Goal: Information Seeking & Learning: Learn about a topic

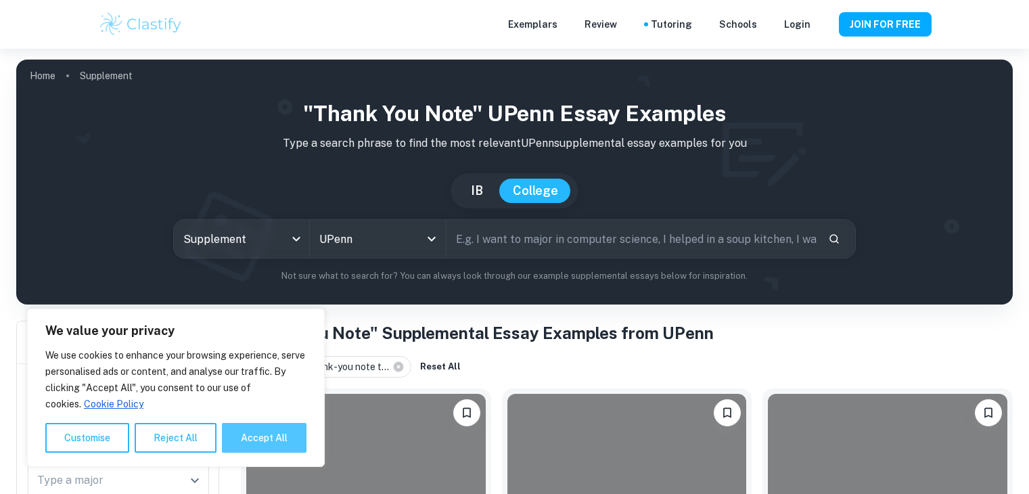
scroll to position [614, 0]
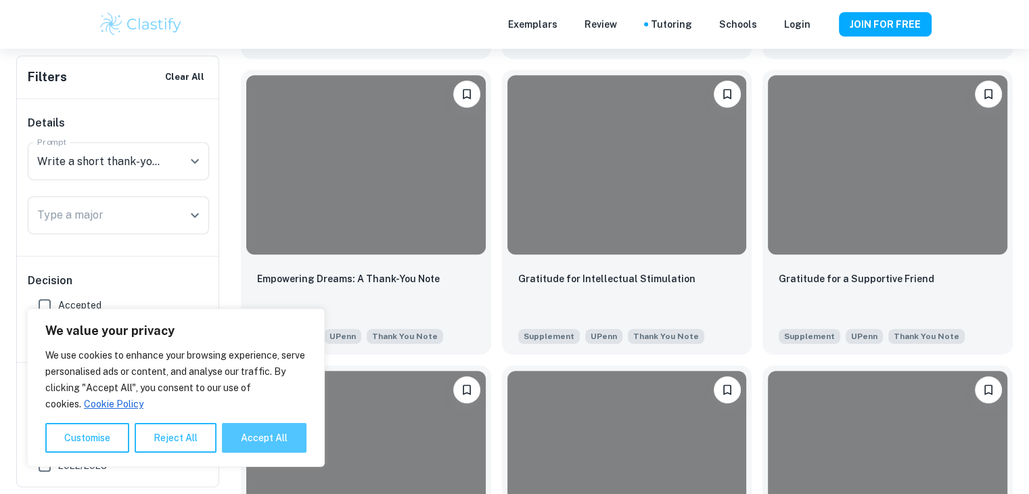
click at [295, 434] on button "Accept All" at bounding box center [264, 438] width 85 height 30
checkbox input "true"
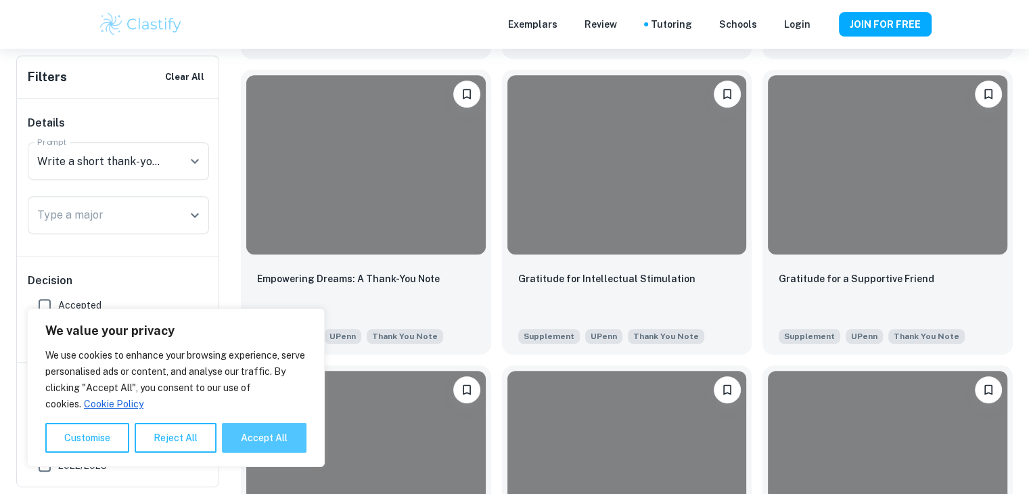
checkbox input "true"
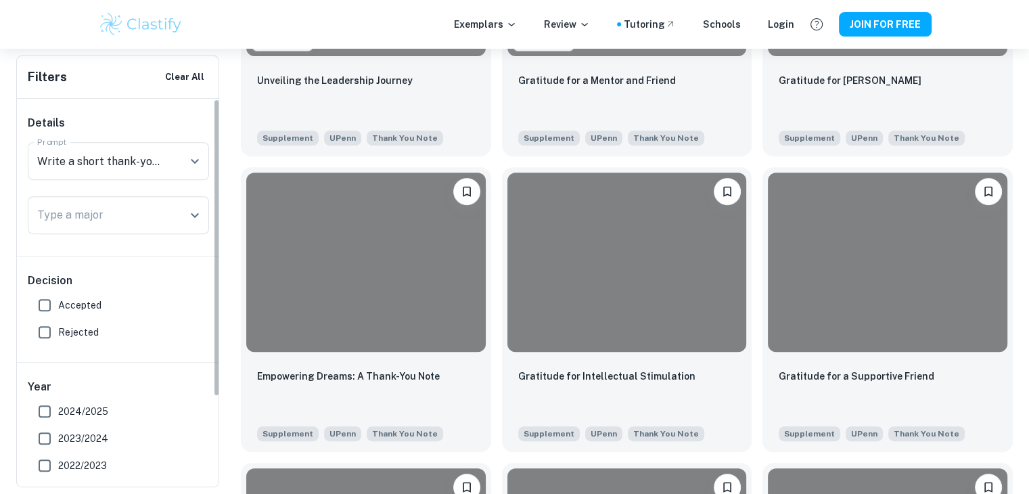
scroll to position [479, 0]
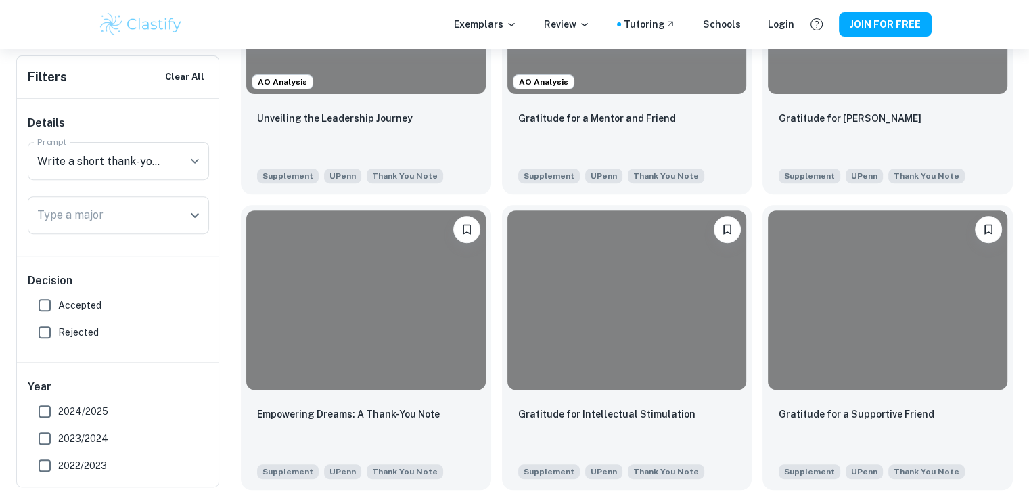
click at [55, 301] on input "Accepted" at bounding box center [44, 305] width 27 height 27
checkbox input "true"
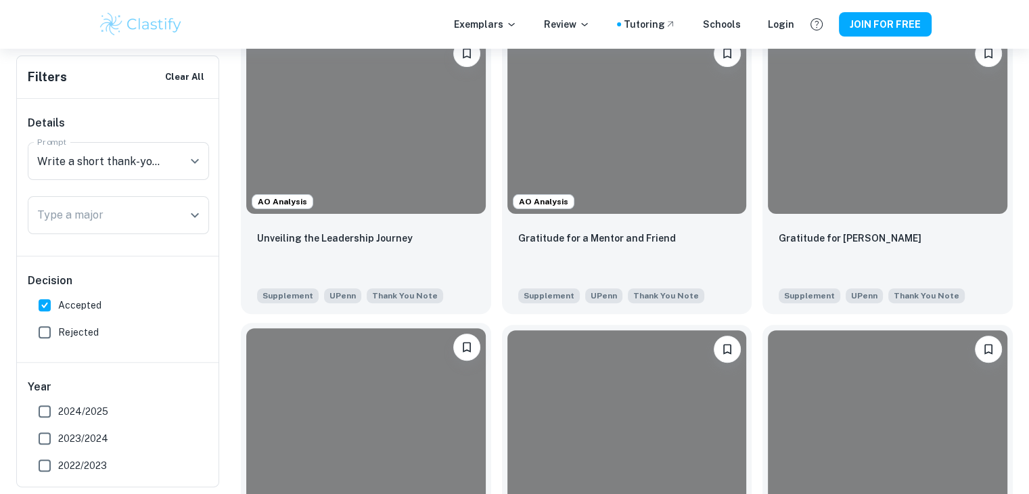
scroll to position [276, 0]
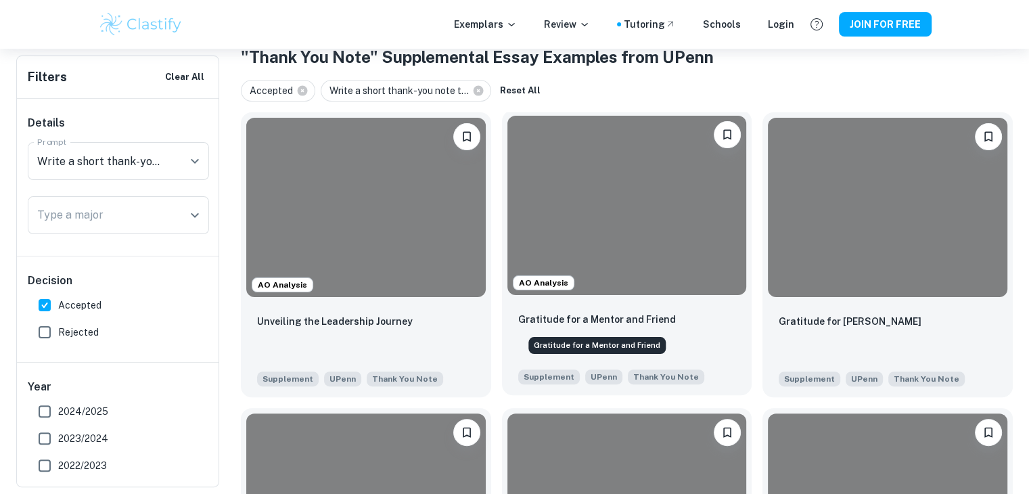
click at [616, 317] on p "Gratitude for a Mentor and Friend" at bounding box center [597, 319] width 158 height 15
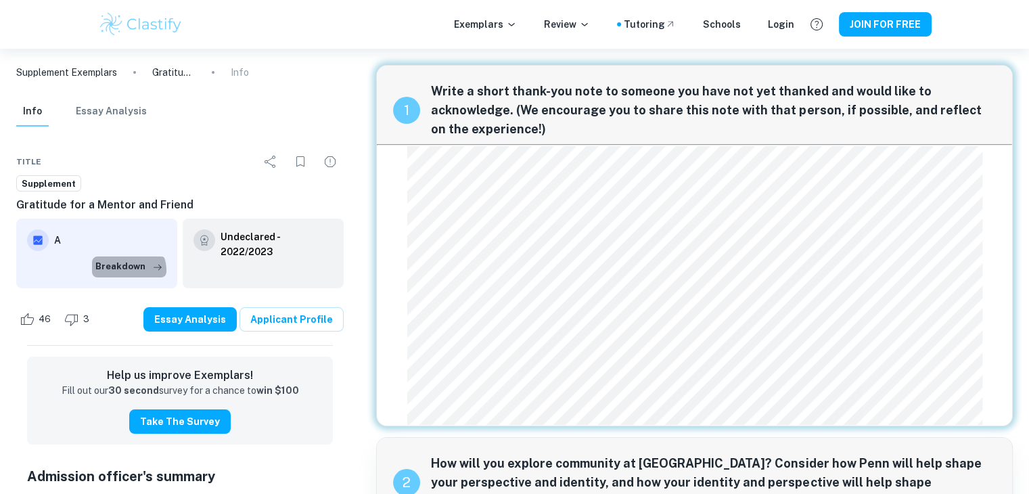
click at [127, 269] on button "Breakdown" at bounding box center [129, 266] width 74 height 20
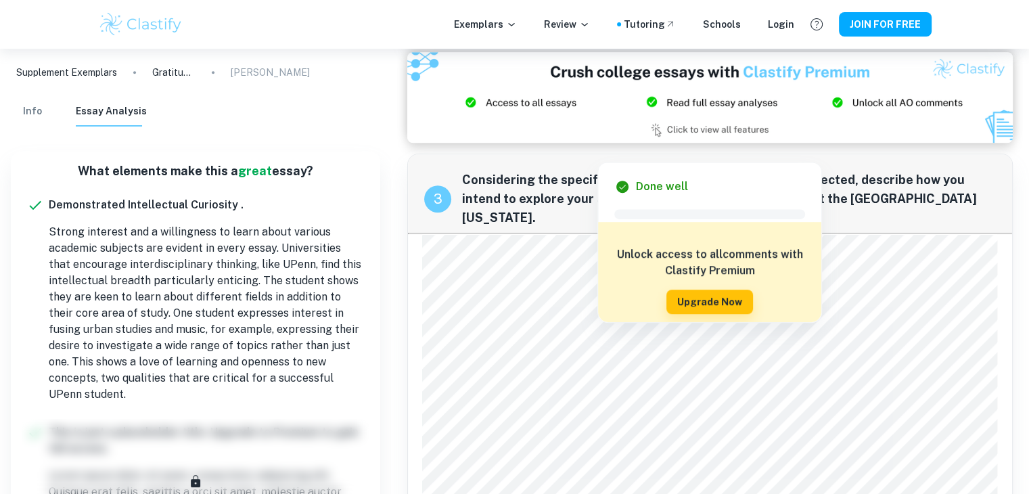
scroll to position [878, 0]
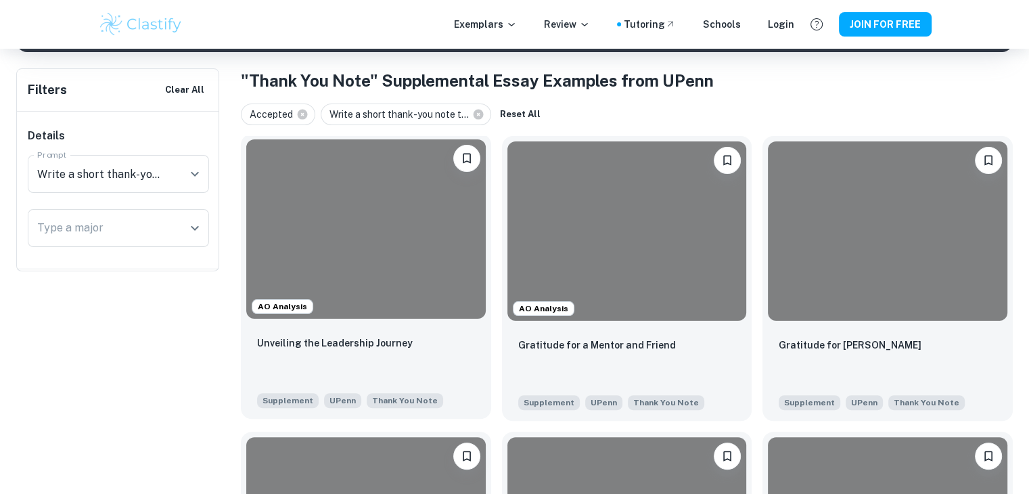
scroll to position [406, 0]
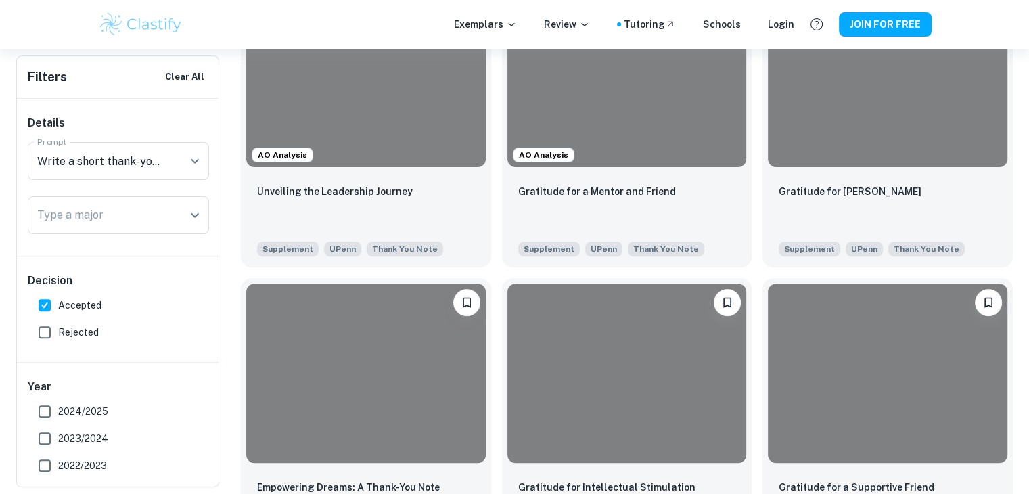
click at [72, 415] on span "2024/2025" at bounding box center [83, 411] width 50 height 15
click at [58, 415] on input "2024/2025" at bounding box center [44, 411] width 27 height 27
checkbox input "true"
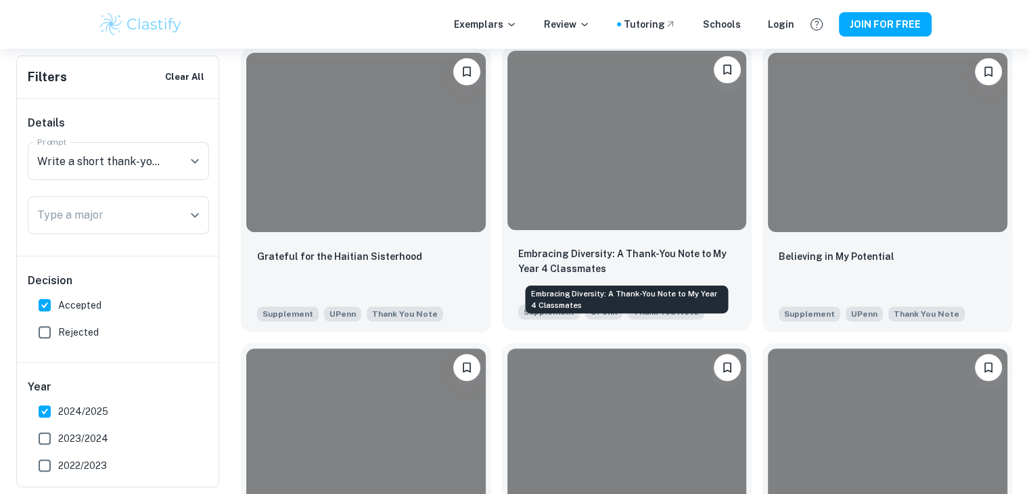
scroll to position [338, 0]
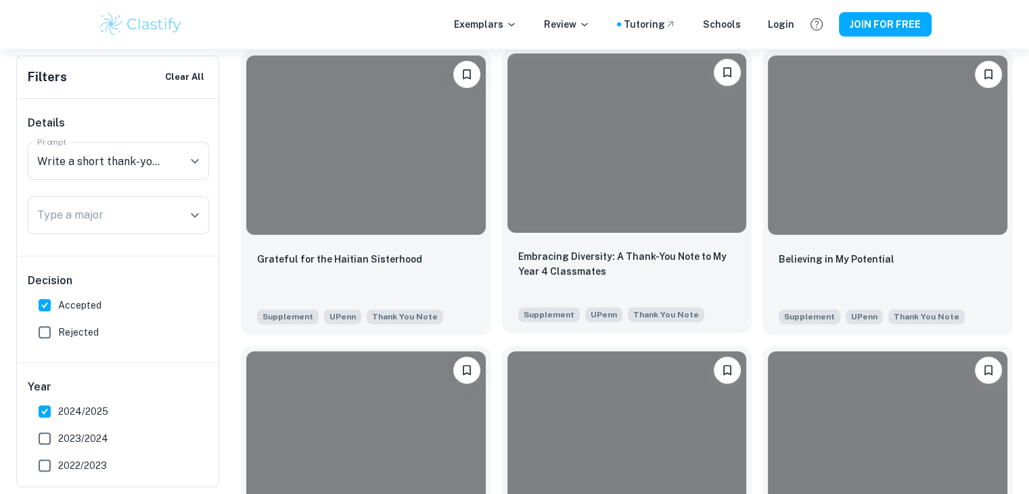
click at [689, 280] on div "Embracing Diversity: A Thank-You Note to My Year 4 Classmates" at bounding box center [627, 272] width 218 height 46
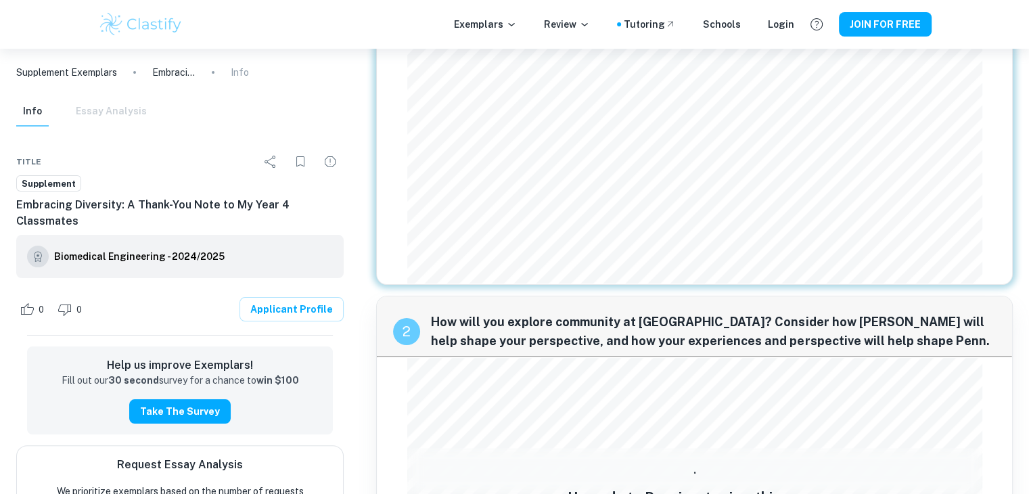
scroll to position [797, 0]
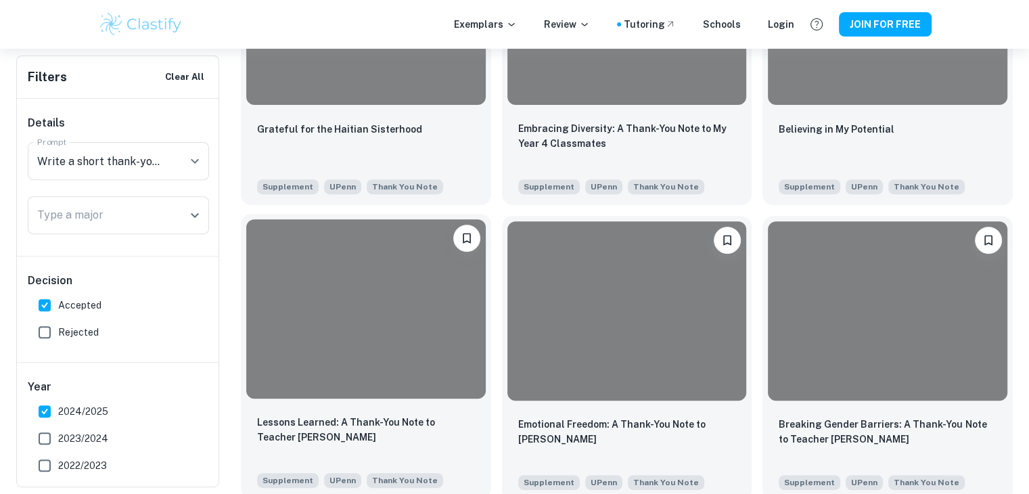
scroll to position [474, 0]
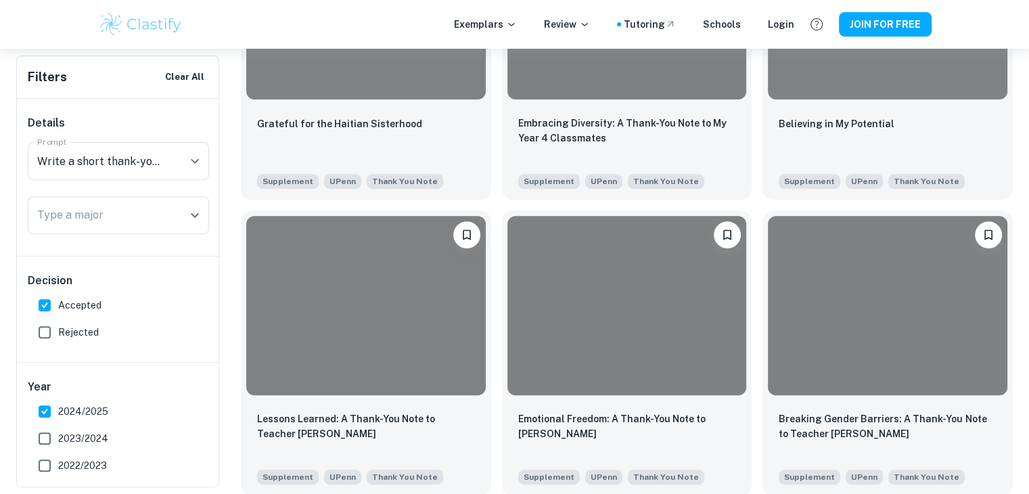
click at [97, 408] on span "2024/2025" at bounding box center [83, 411] width 50 height 15
click at [58, 408] on input "2024/2025" at bounding box center [44, 411] width 27 height 27
checkbox input "false"
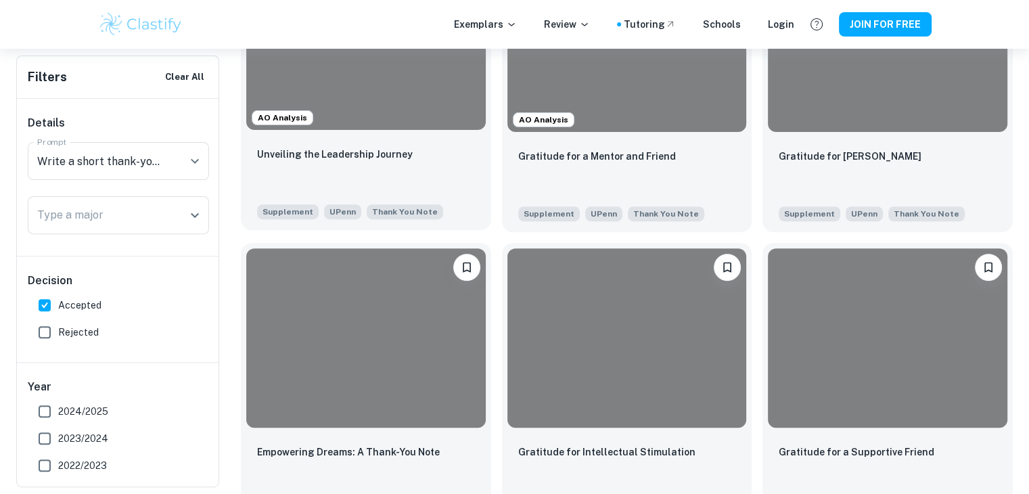
scroll to position [338, 0]
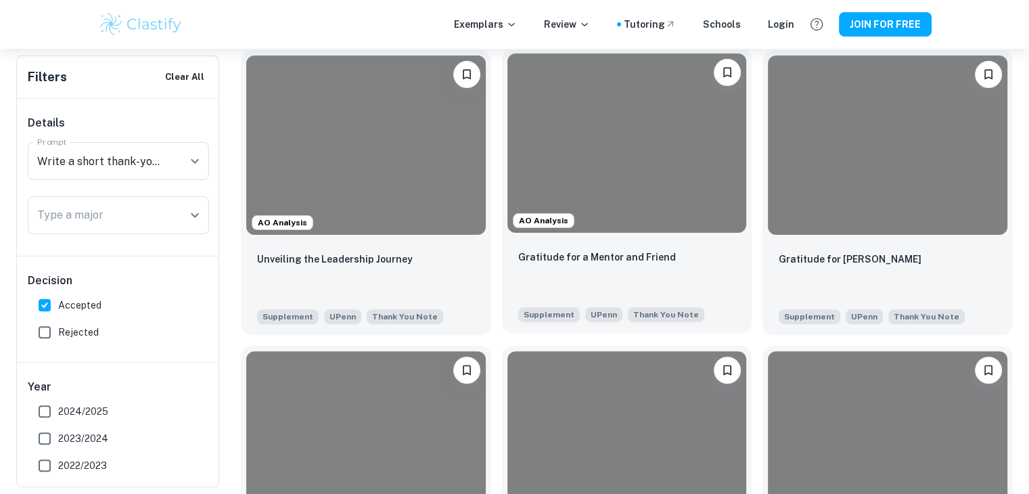
click at [626, 182] on div at bounding box center [627, 142] width 240 height 179
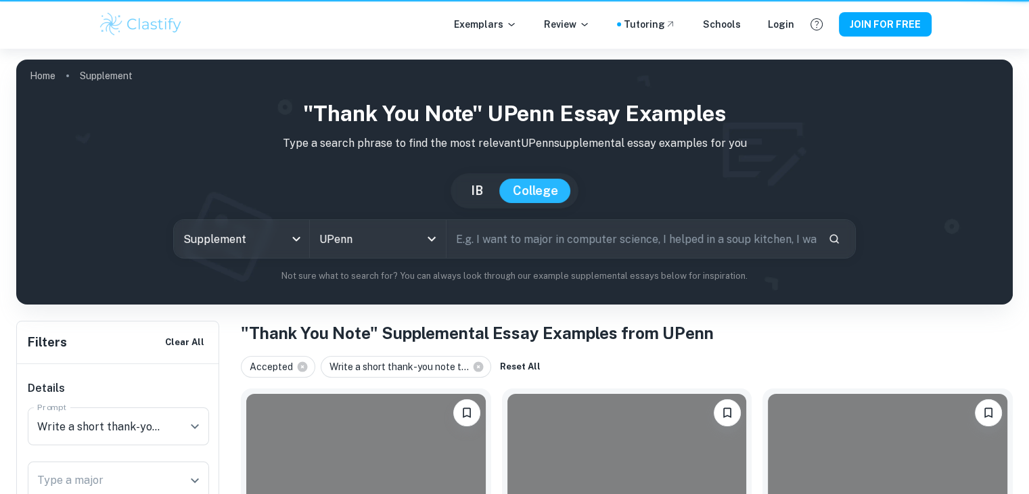
scroll to position [338, 0]
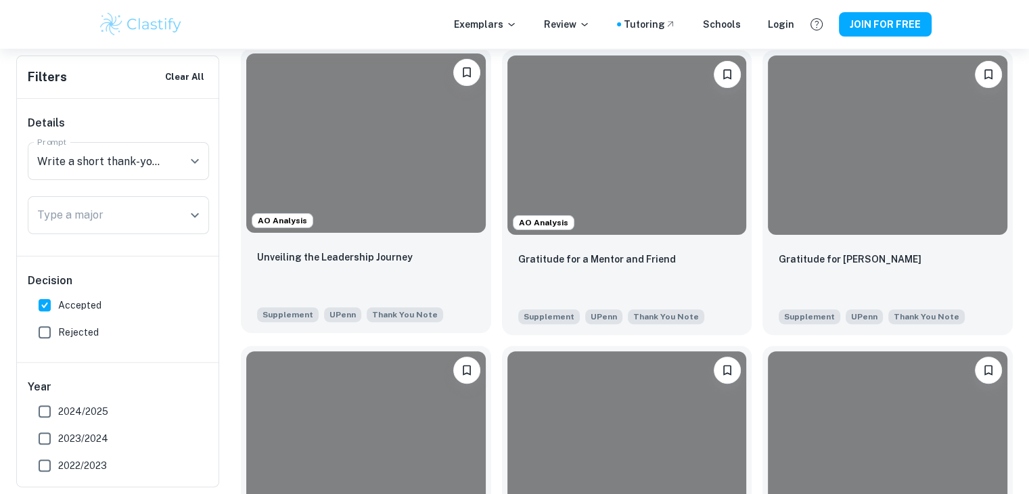
click at [363, 204] on div at bounding box center [366, 142] width 240 height 179
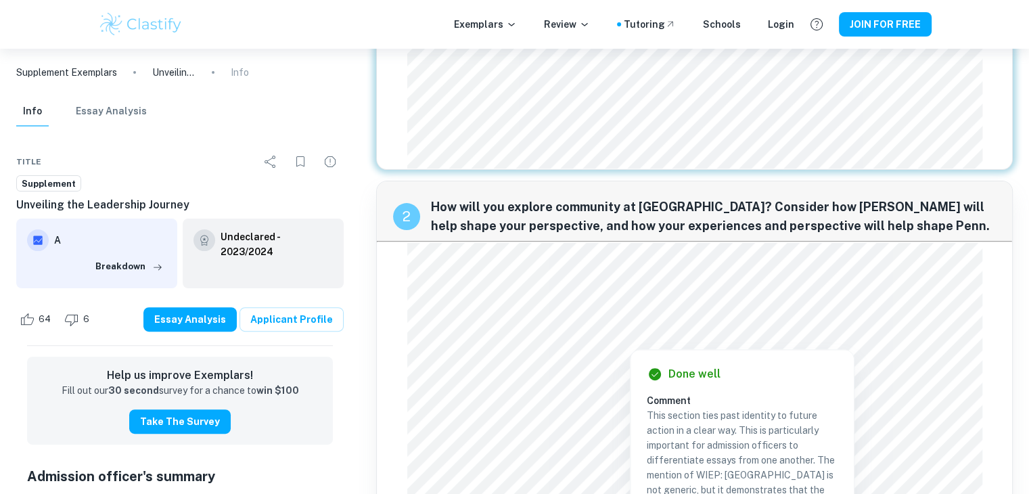
scroll to position [677, 0]
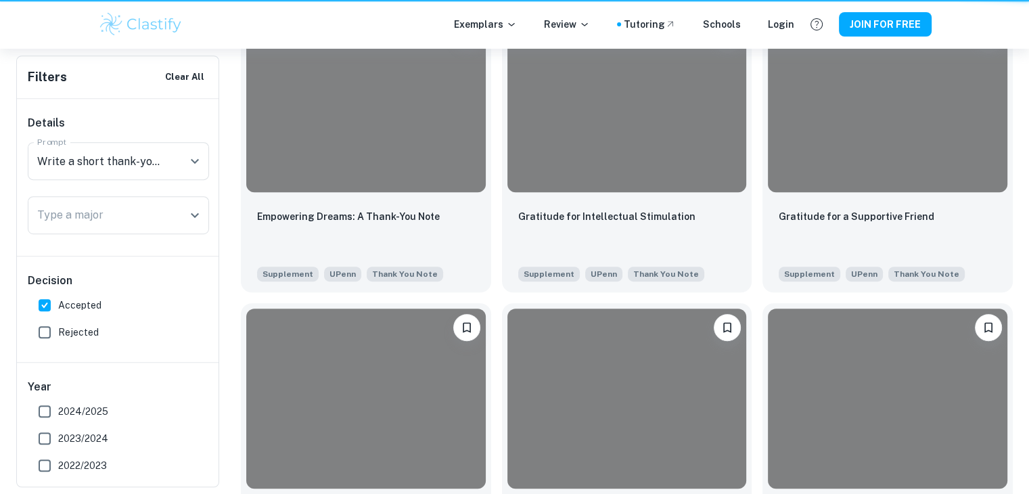
scroll to position [338, 0]
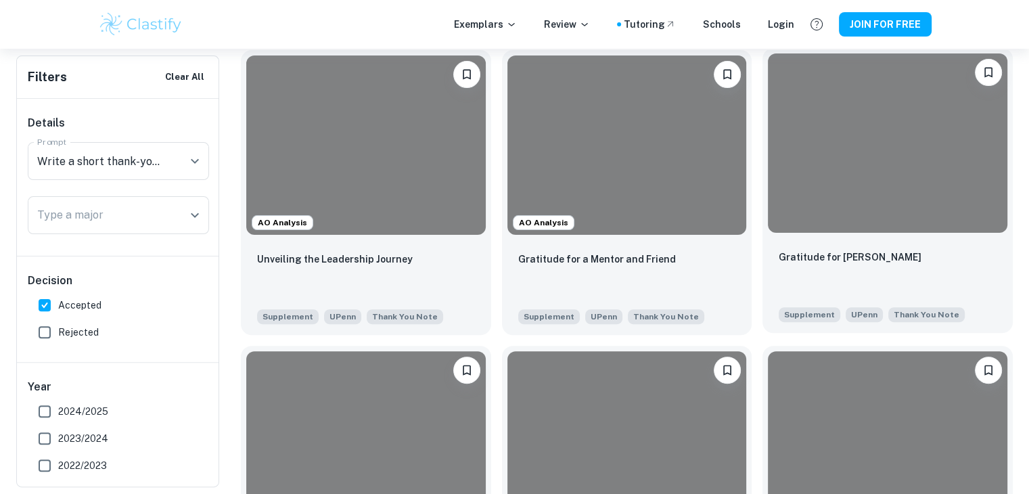
click at [911, 252] on div "Gratitude for [PERSON_NAME]" at bounding box center [888, 272] width 218 height 46
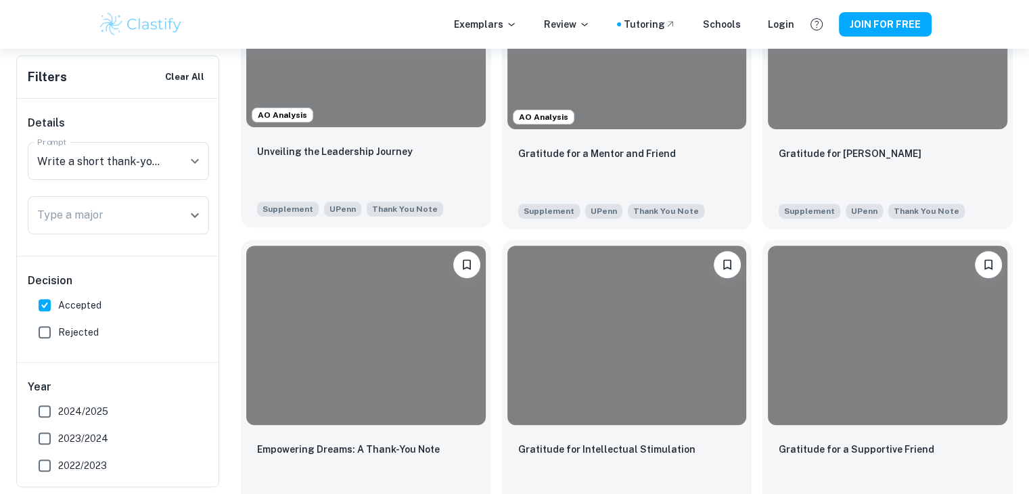
scroll to position [474, 0]
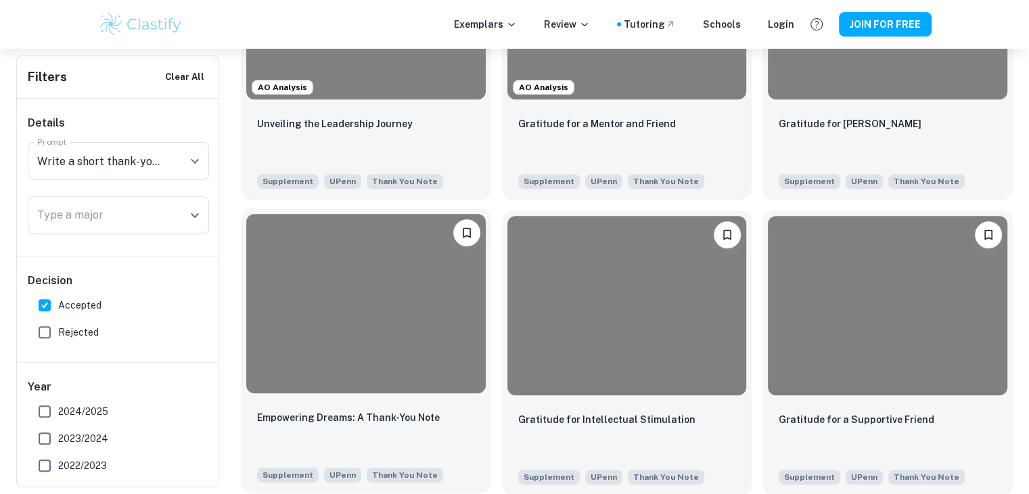
click at [414, 321] on div at bounding box center [366, 303] width 240 height 179
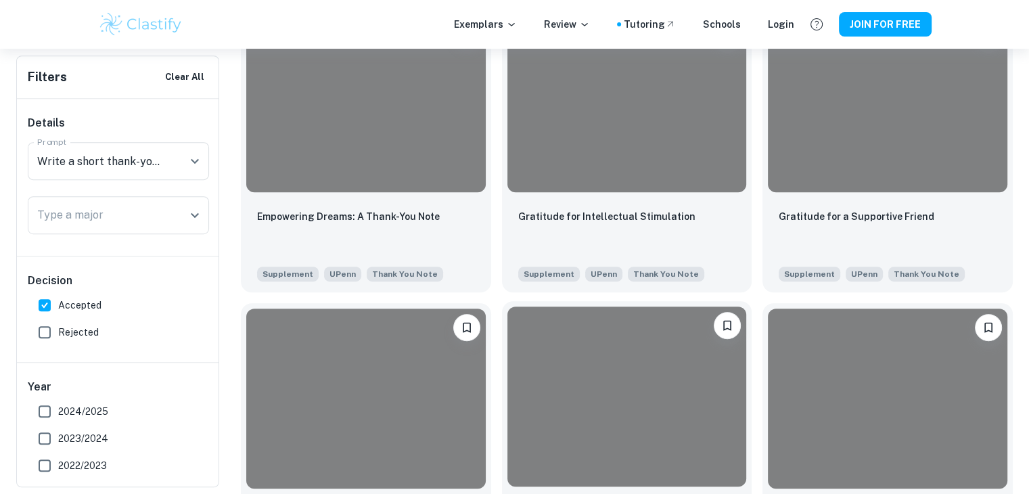
scroll to position [677, 0]
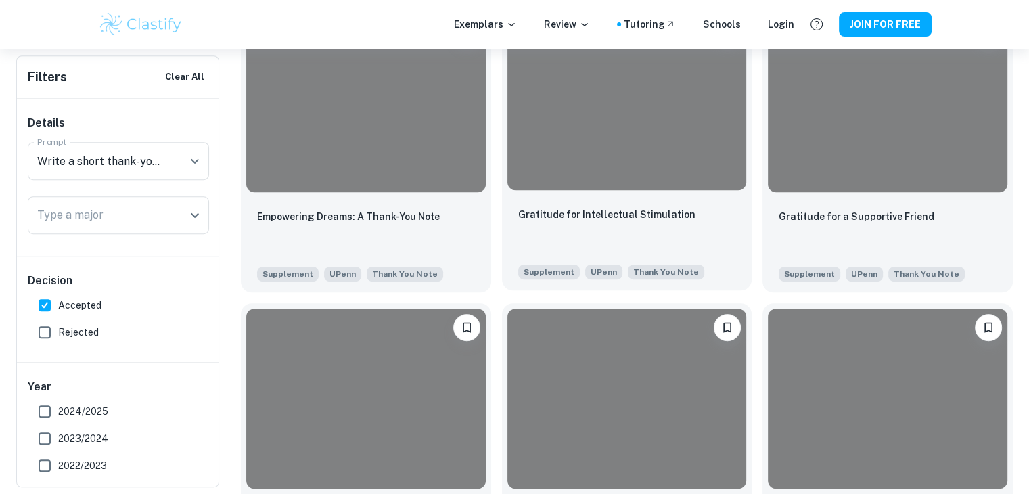
click at [585, 196] on div "Gratitude for Intellectual Stimulation Supplement UPenn Thank You Note" at bounding box center [627, 243] width 250 height 95
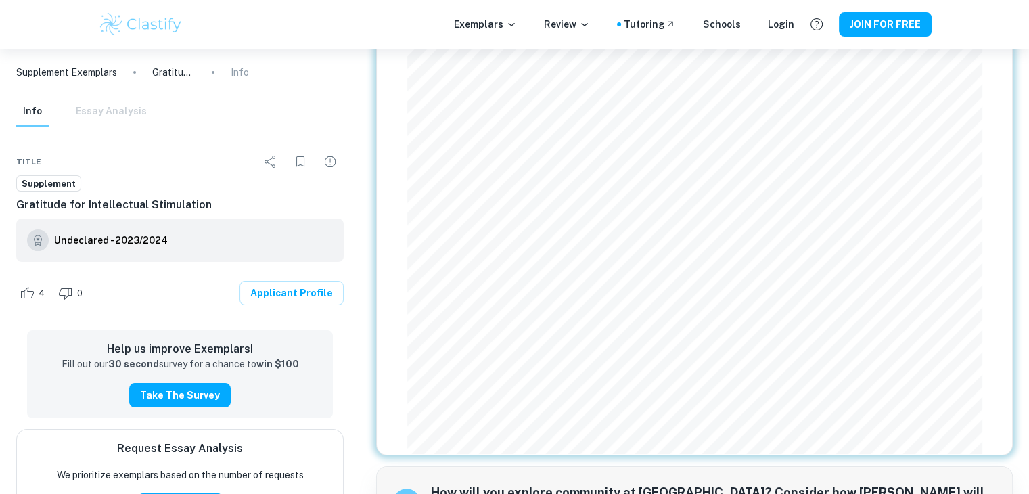
scroll to position [135, 0]
